Goal: Transaction & Acquisition: Purchase product/service

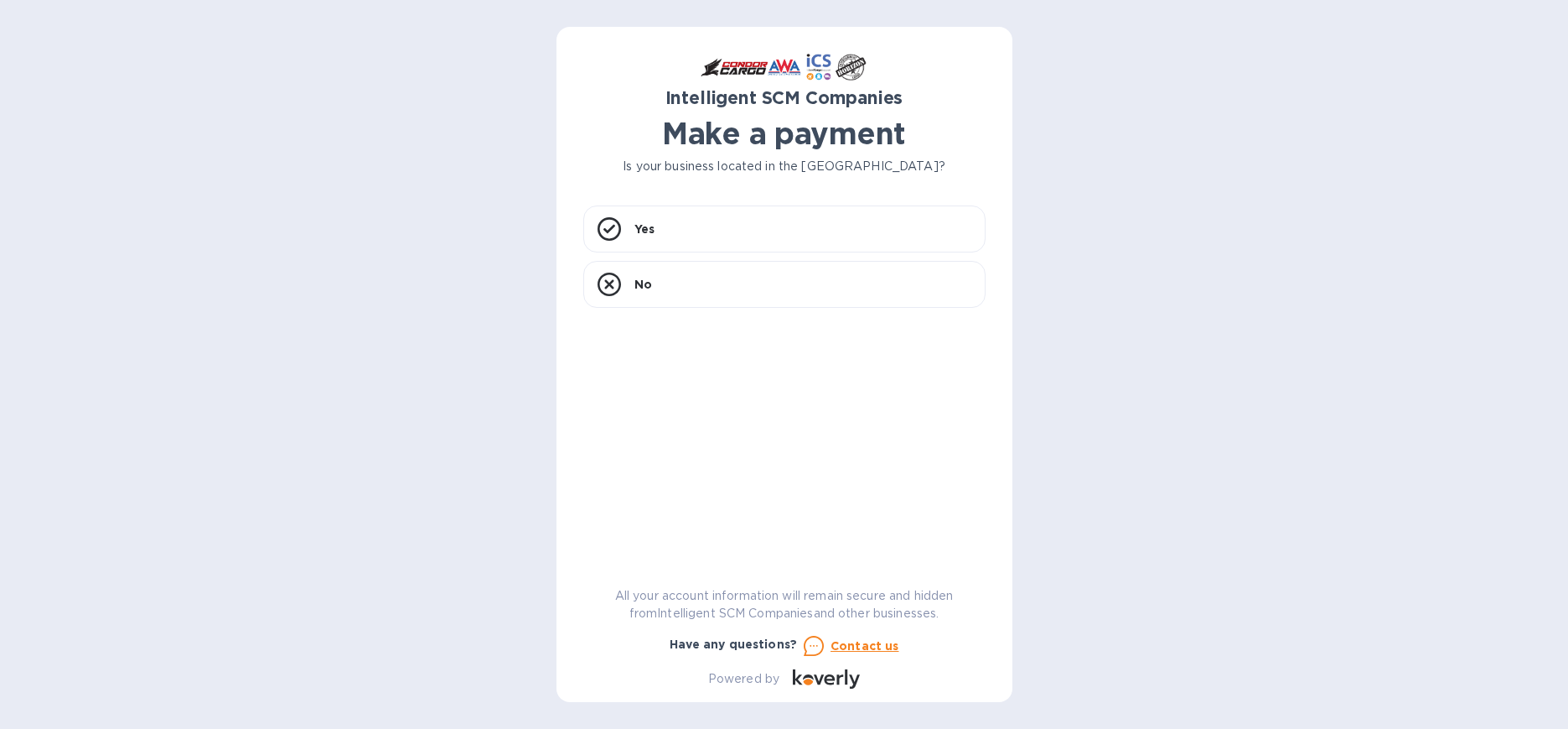
click at [815, 203] on div "Intelligent SCM Companies Make a payment Is your business located in [GEOGRAPHI…" at bounding box center [784, 371] width 402 height 635
click at [814, 217] on div "Yes" at bounding box center [784, 229] width 402 height 47
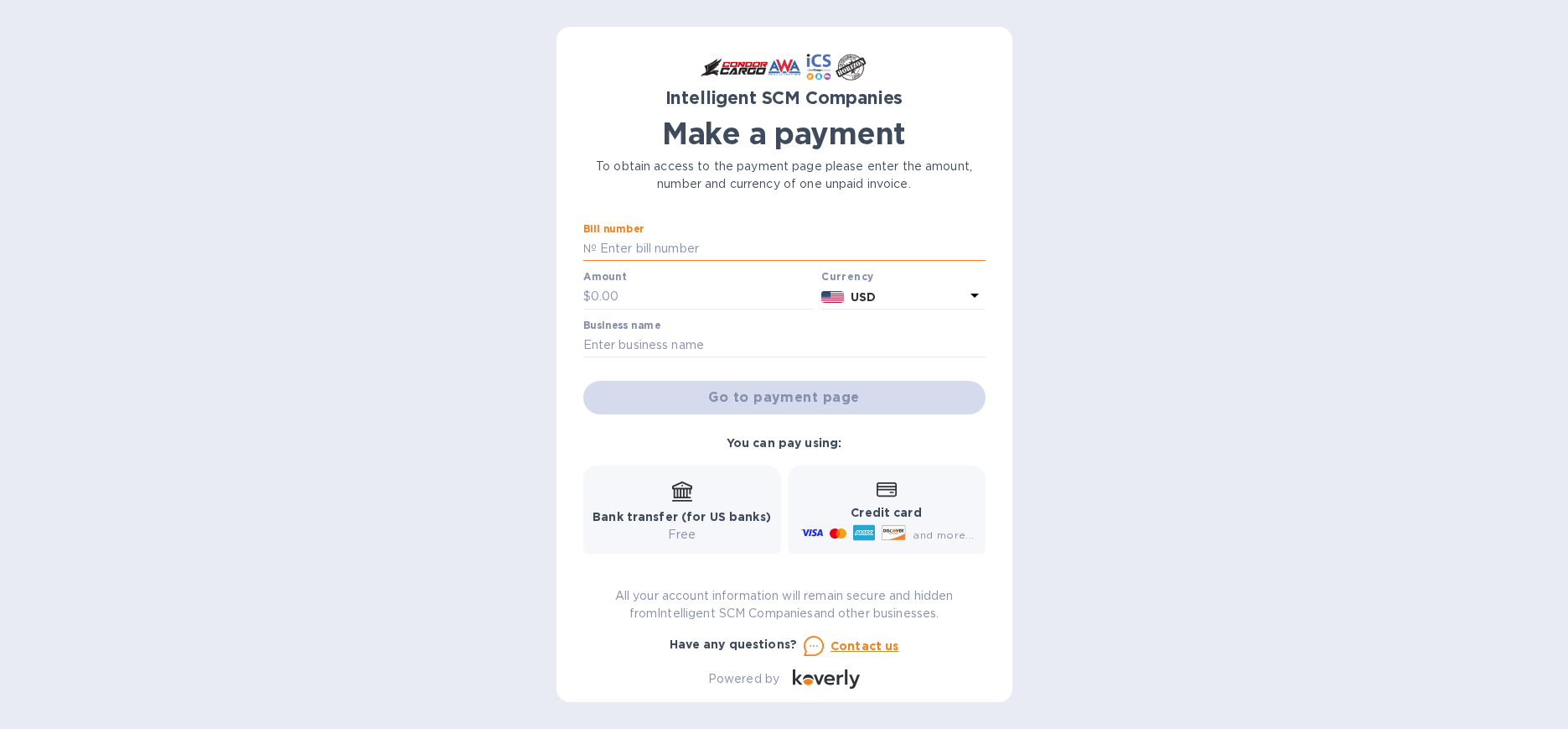
click at [760, 238] on input "text" at bounding box center [791, 249] width 389 height 26
type input "5YR80501131"
click at [683, 294] on input "text" at bounding box center [703, 297] width 225 height 26
type input "155"
click at [692, 343] on input "text" at bounding box center [784, 345] width 402 height 26
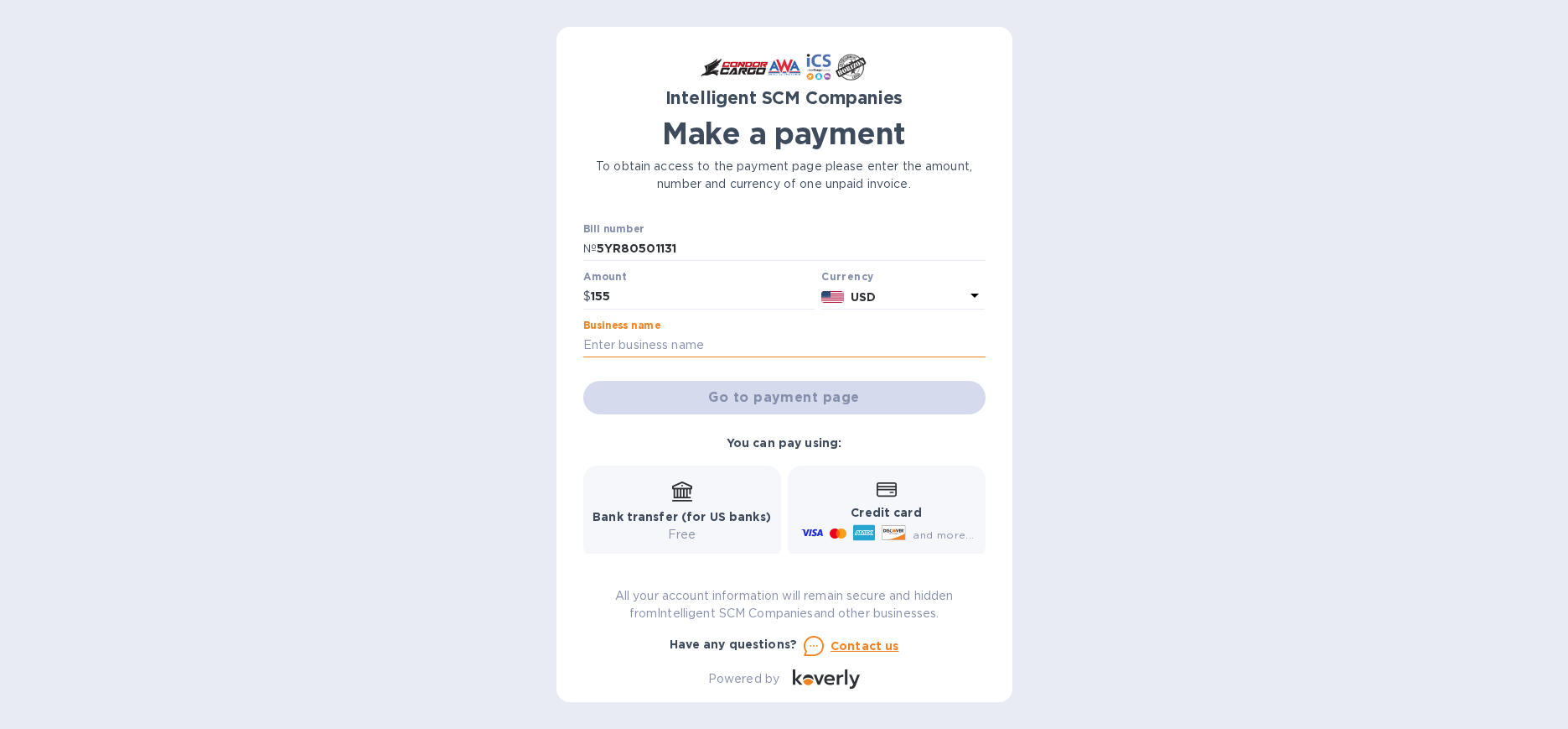
type input "Yale School of Public Health/[PERSON_NAME]"
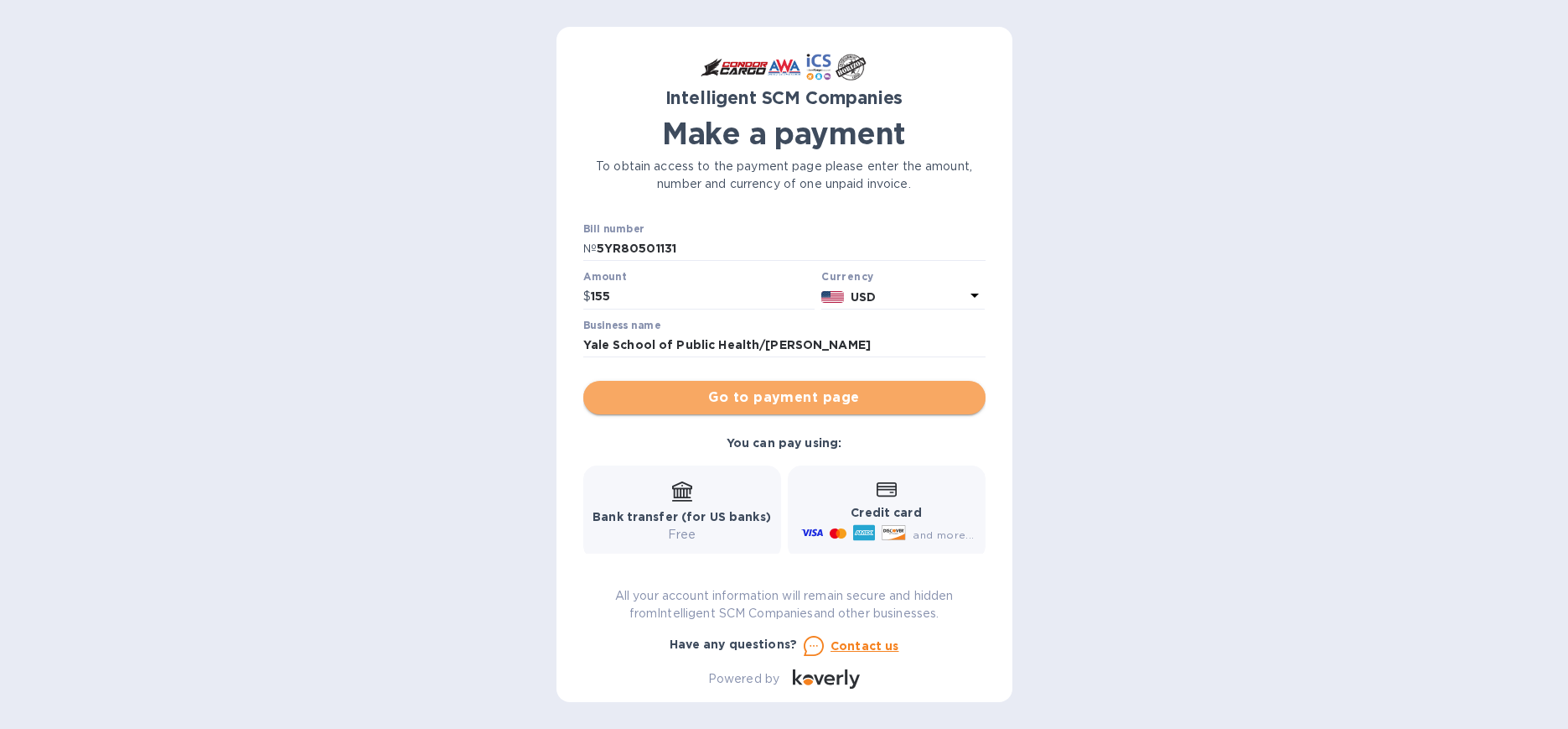
click at [799, 402] on span "Go to payment page" at bounding box center [784, 397] width 376 height 21
